Goal: Transaction & Acquisition: Purchase product/service

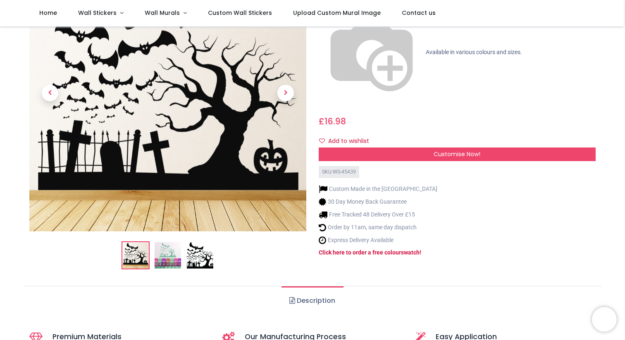
scroll to position [112, 0]
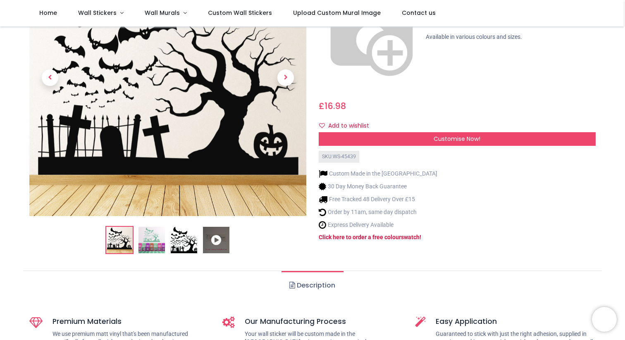
click at [182, 247] on img at bounding box center [184, 240] width 26 height 26
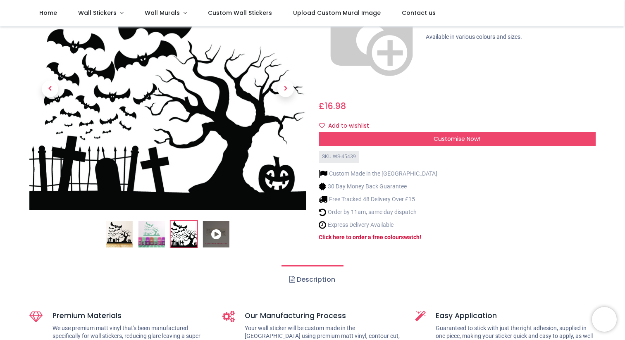
scroll to position [0, 0]
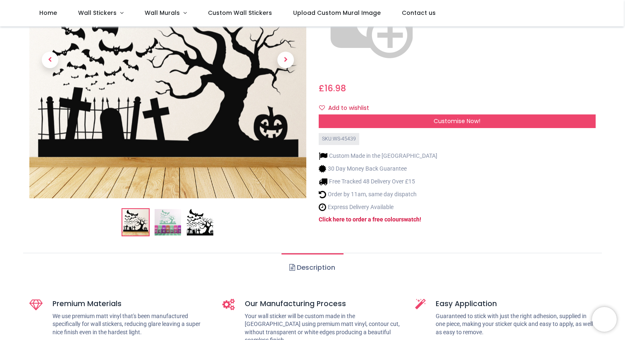
scroll to position [134, 0]
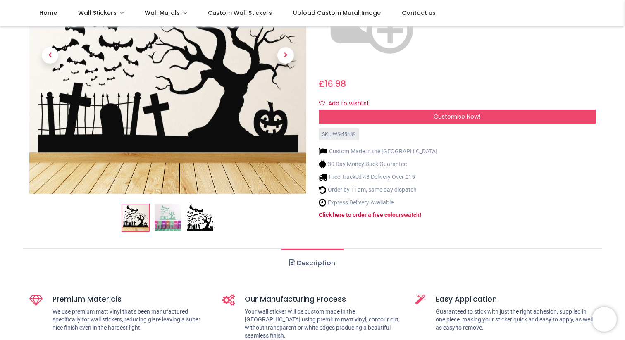
click at [163, 221] on img at bounding box center [168, 218] width 26 height 26
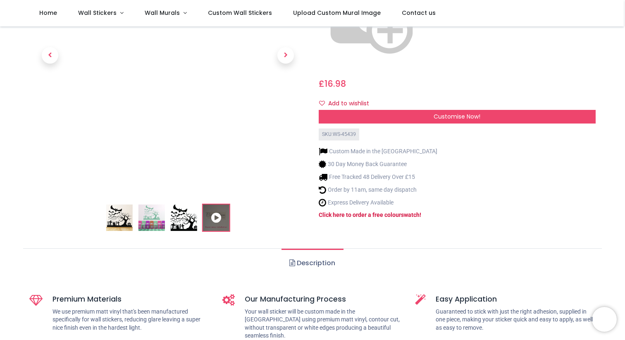
click at [177, 218] on img at bounding box center [184, 218] width 26 height 26
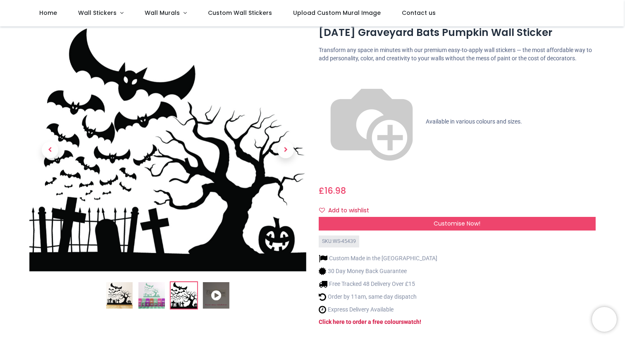
scroll to position [0, 0]
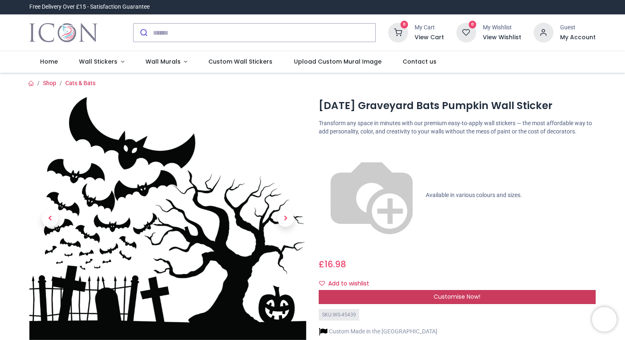
click at [398, 290] on div "Customise Now!" at bounding box center [457, 297] width 277 height 14
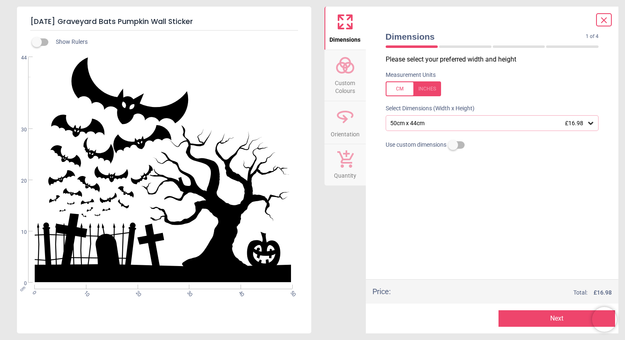
click at [593, 122] on icon at bounding box center [590, 123] width 8 height 8
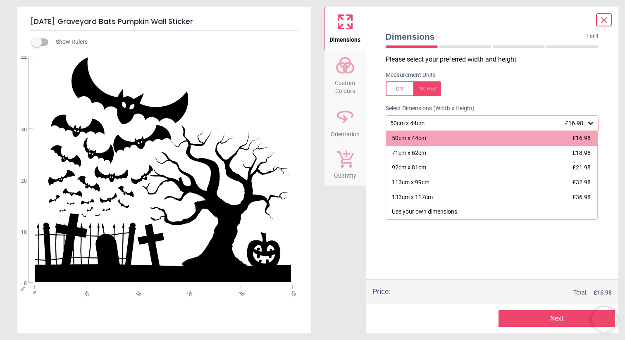
click at [593, 122] on icon at bounding box center [590, 123] width 8 height 8
